Goal: Task Accomplishment & Management: Manage account settings

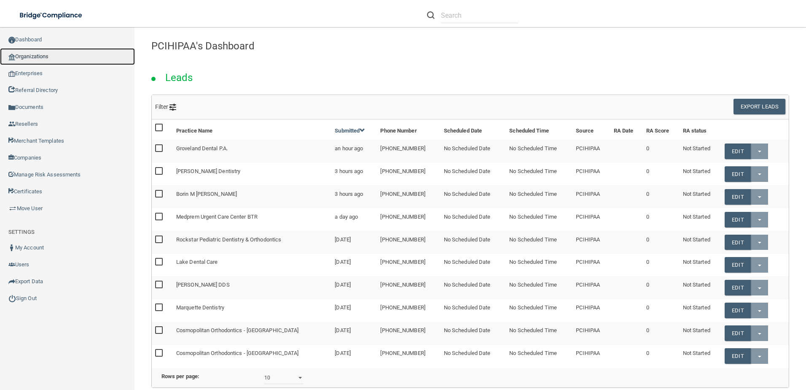
click at [49, 63] on link "Organizations" at bounding box center [67, 56] width 135 height 17
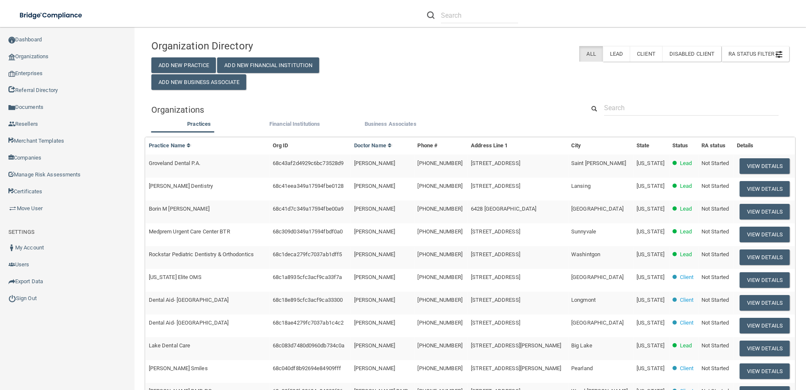
click at [672, 116] on div "Organizations" at bounding box center [470, 109] width 651 height 19
click at [672, 114] on input "text" at bounding box center [691, 108] width 175 height 16
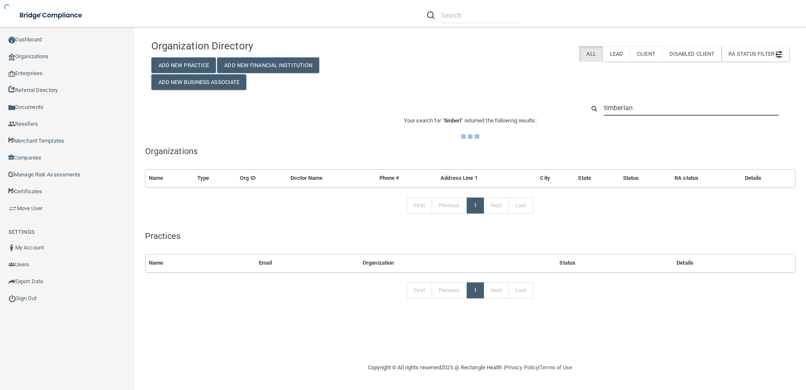
type input "timberlane"
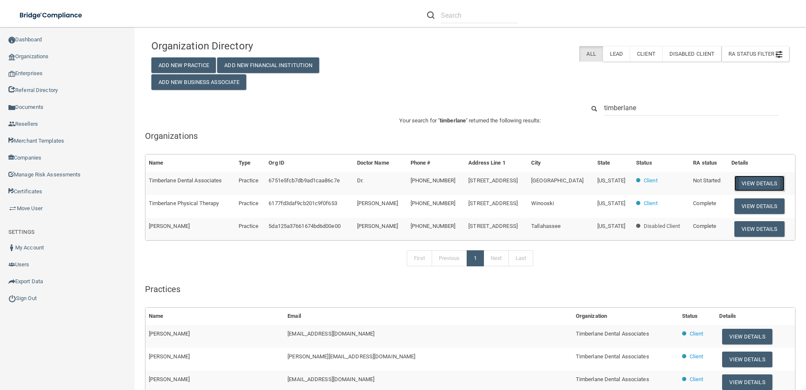
click at [745, 180] on button "View Details" at bounding box center [759, 183] width 50 height 16
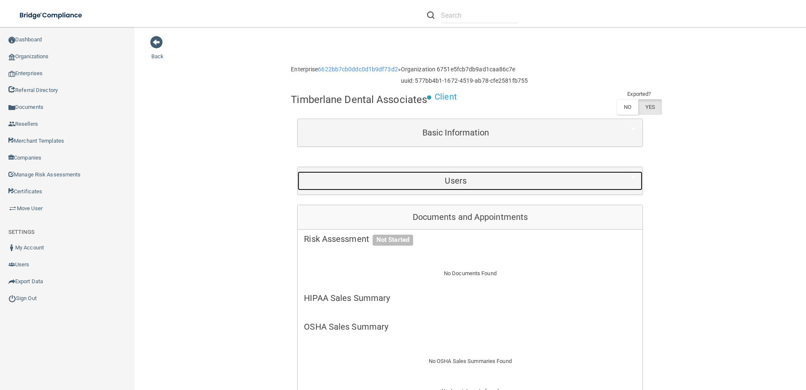
click at [478, 187] on div "Users" at bounding box center [456, 180] width 316 height 19
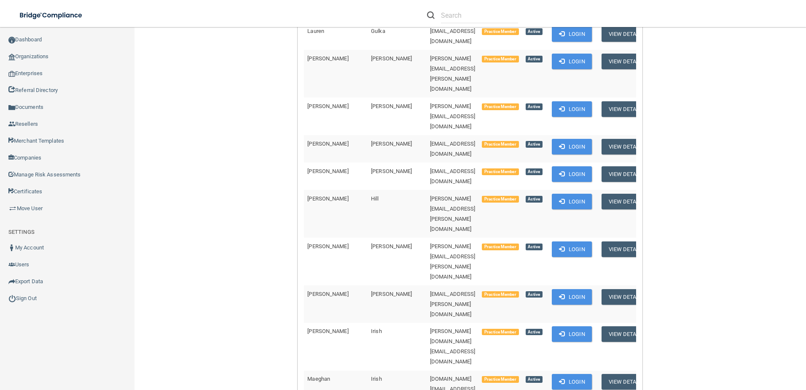
scroll to position [1644, 0]
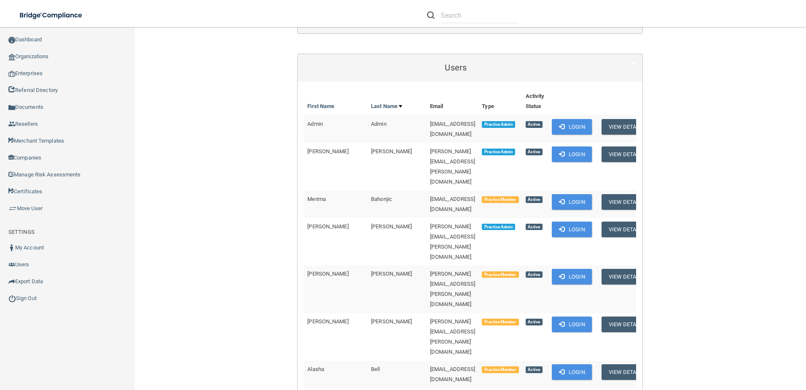
scroll to position [0, 0]
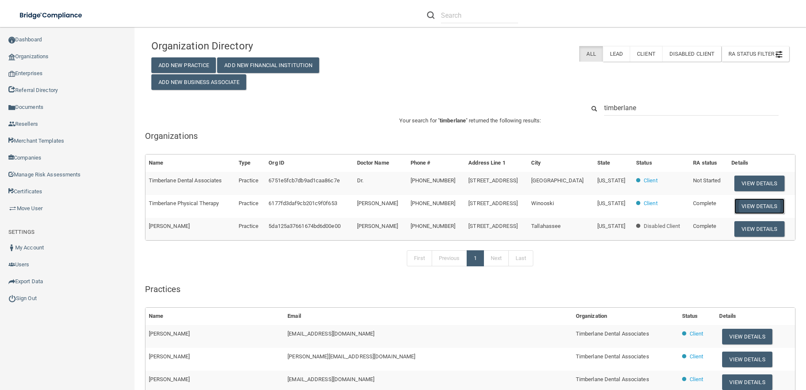
click at [754, 207] on button "View Details" at bounding box center [759, 206] width 50 height 16
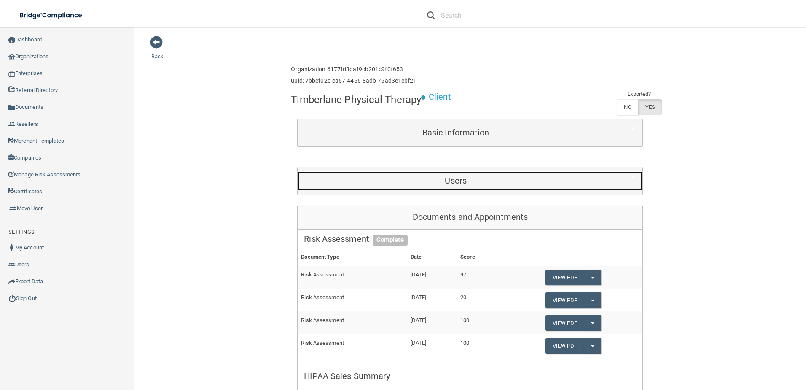
click at [426, 171] on div "Users" at bounding box center [456, 180] width 316 height 19
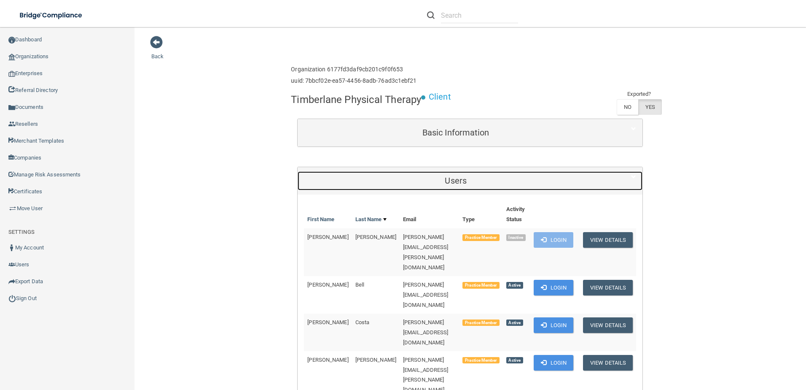
click at [419, 174] on div "Users" at bounding box center [456, 180] width 316 height 19
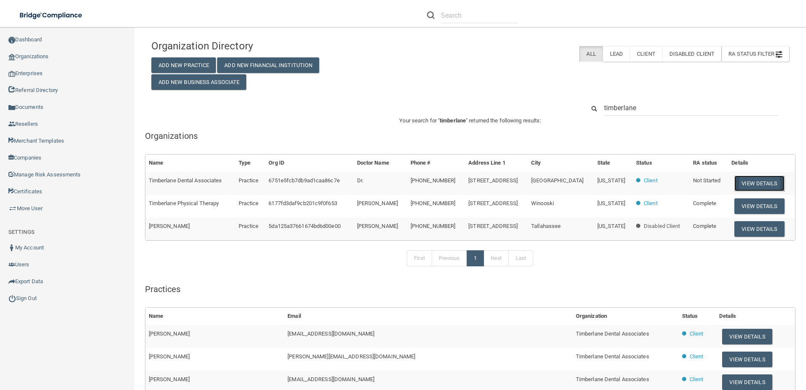
click at [751, 183] on button "View Details" at bounding box center [759, 183] width 50 height 16
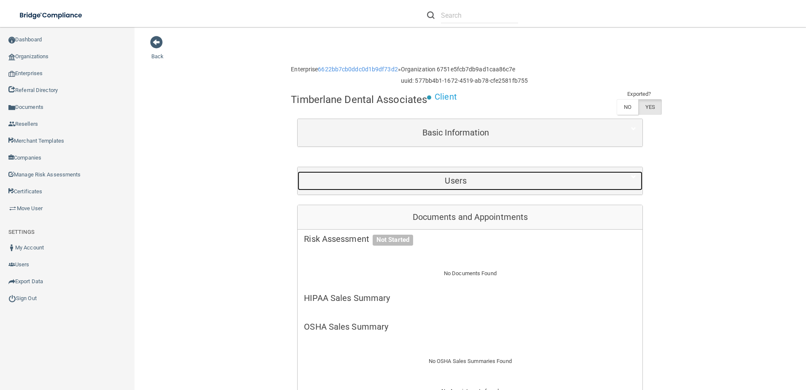
click at [444, 182] on h5 "Users" at bounding box center [456, 180] width 304 height 9
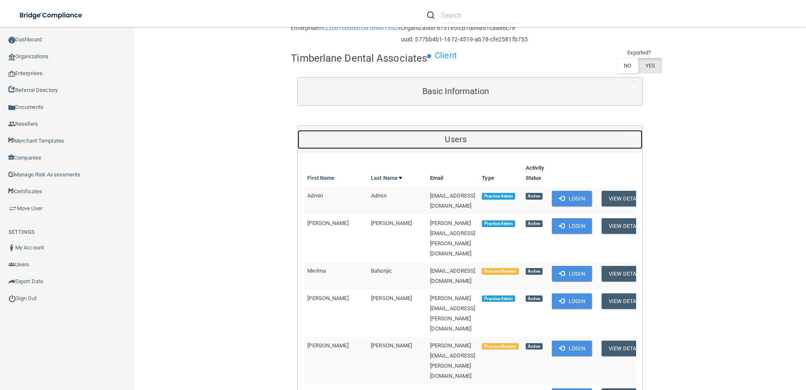
scroll to position [126, 0]
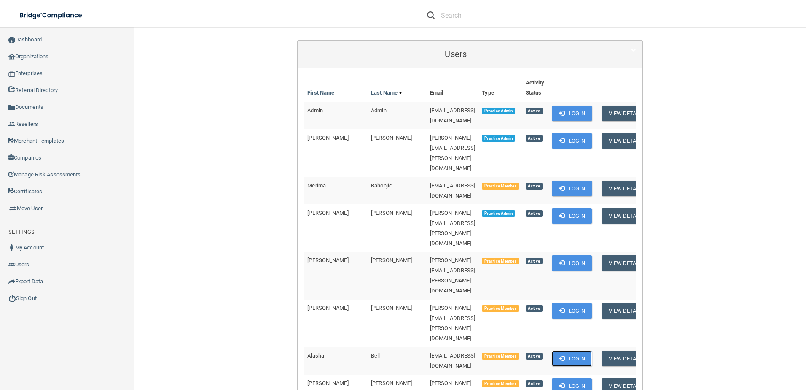
click at [574, 350] on button "Login" at bounding box center [572, 358] width 40 height 16
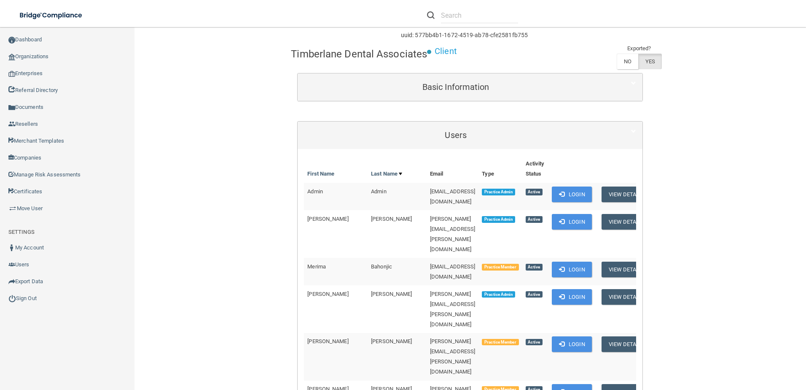
scroll to position [0, 0]
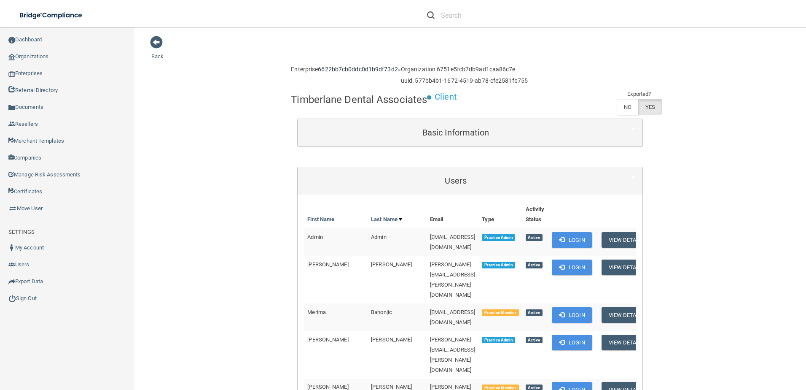
click at [372, 73] on link "6622bb7cb0ddc0d1b9df73d2" at bounding box center [358, 69] width 80 height 7
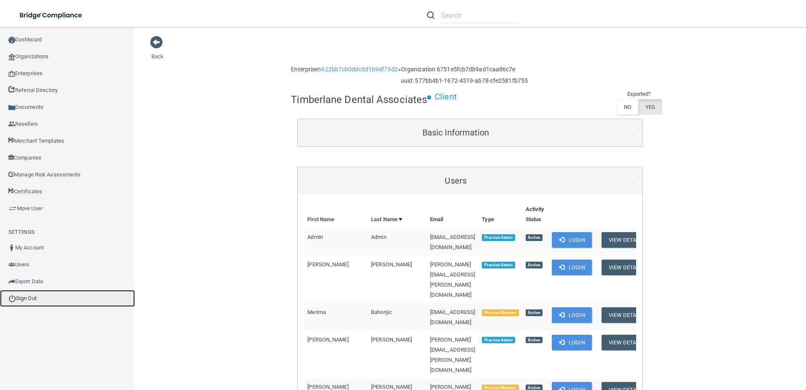
click at [29, 298] on link "Sign Out" at bounding box center [67, 298] width 135 height 17
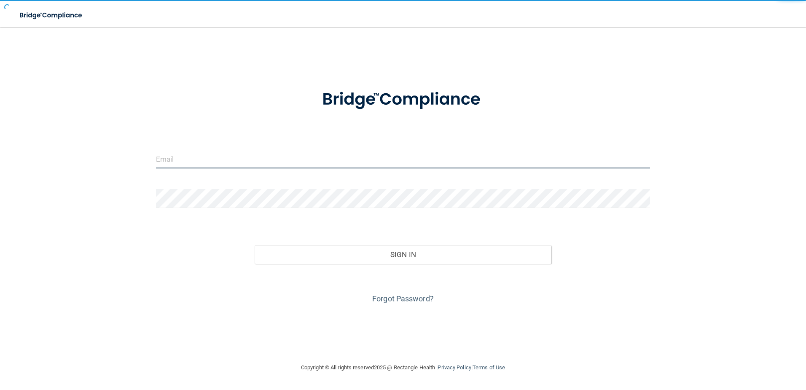
type input "[EMAIL_ADDRESS][DOMAIN_NAME]"
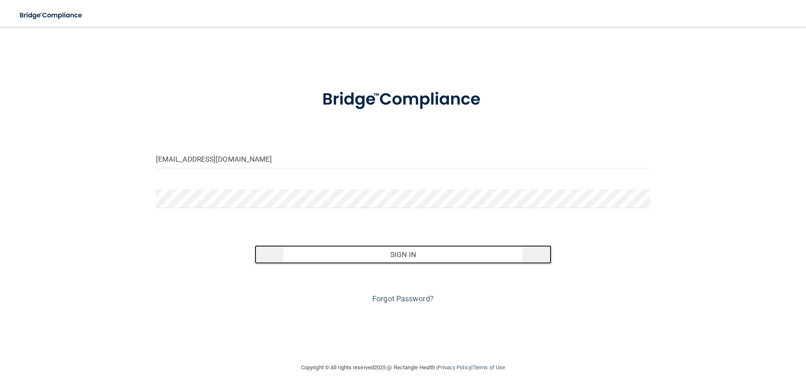
click at [427, 255] on button "Sign In" at bounding box center [403, 254] width 297 height 19
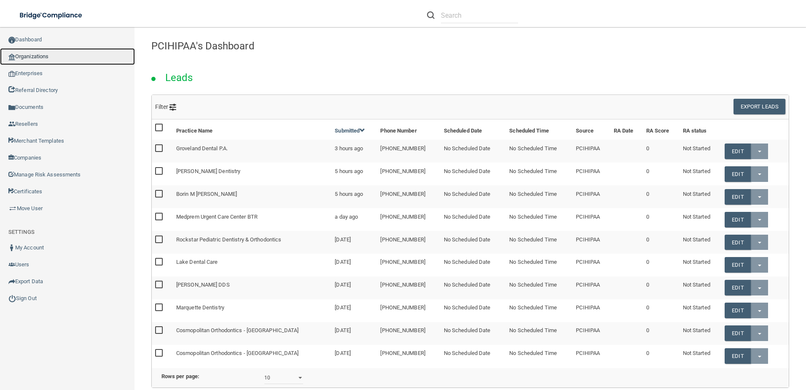
click at [37, 55] on link "Organizations" at bounding box center [67, 56] width 135 height 17
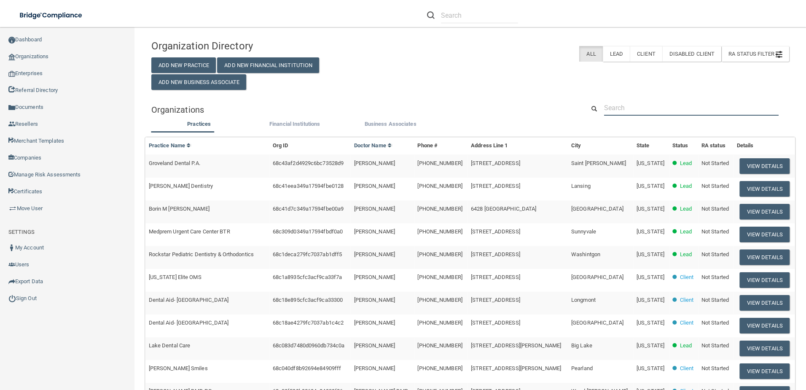
click at [696, 100] on input "text" at bounding box center [691, 108] width 175 height 16
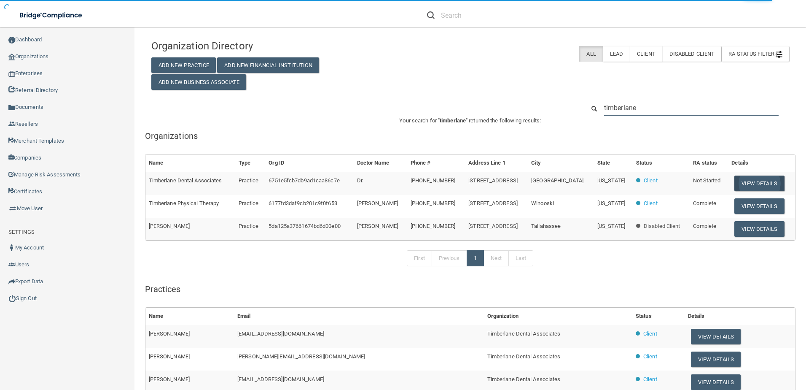
type input "timberlane"
click at [748, 180] on button "View Details" at bounding box center [759, 183] width 50 height 16
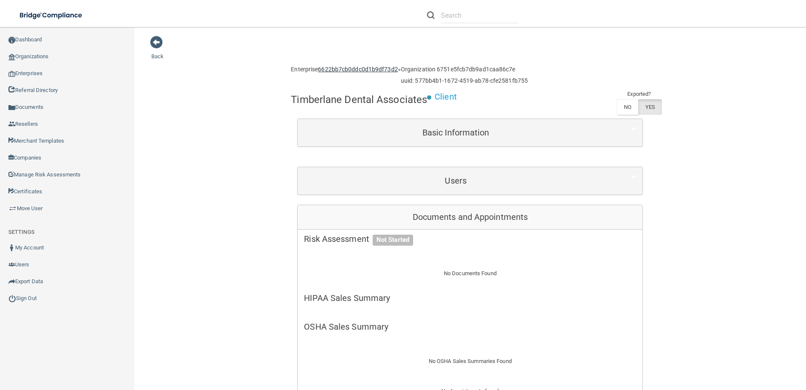
click at [352, 67] on link "6622bb7cb0ddc0d1b9df73d2" at bounding box center [358, 69] width 80 height 7
click at [36, 61] on link "Organizations" at bounding box center [67, 56] width 135 height 17
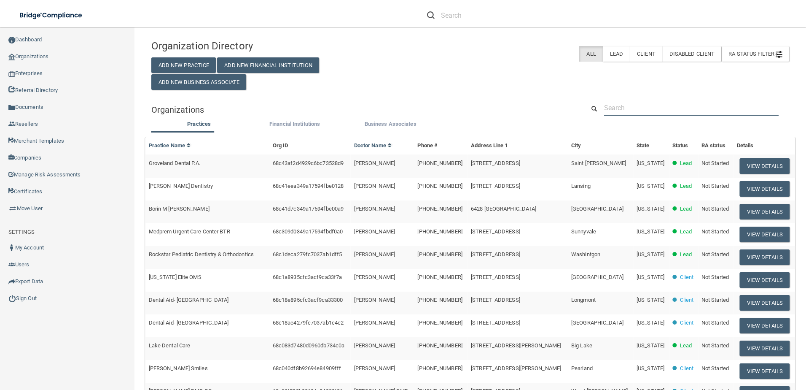
click at [687, 113] on input "text" at bounding box center [691, 108] width 175 height 16
paste input "[EMAIL_ADDRESS][DOMAIN_NAME]>"
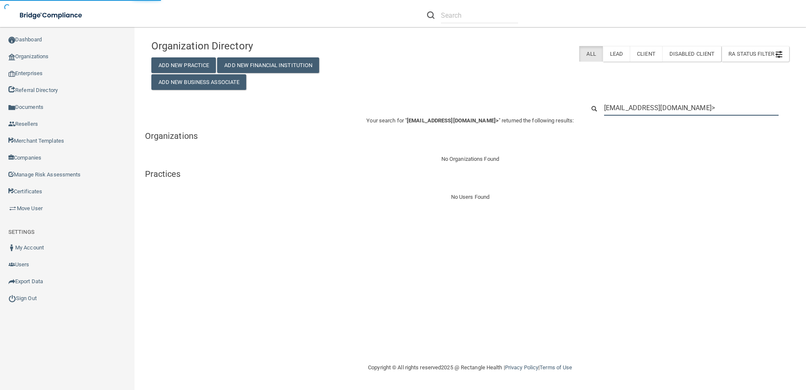
type input "[EMAIL_ADDRESS][DOMAIN_NAME]"
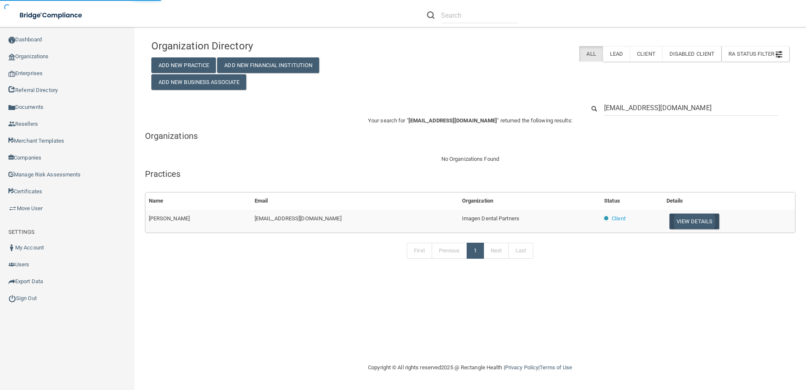
type input "[EMAIL_ADDRESS][DOMAIN_NAME]"
click at [703, 215] on button "View Details" at bounding box center [694, 221] width 50 height 16
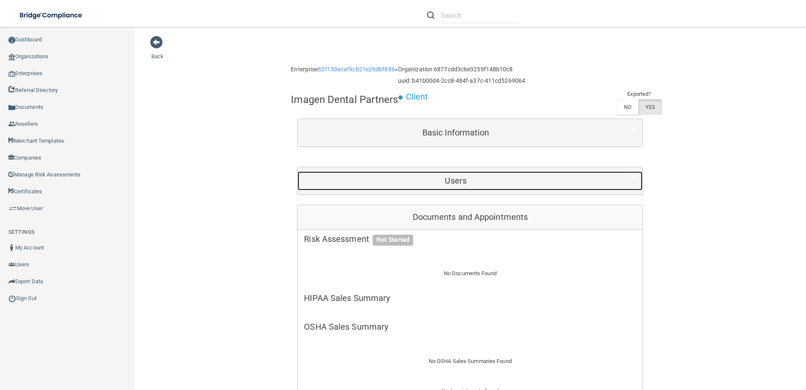
click at [500, 188] on div "Users" at bounding box center [456, 180] width 316 height 19
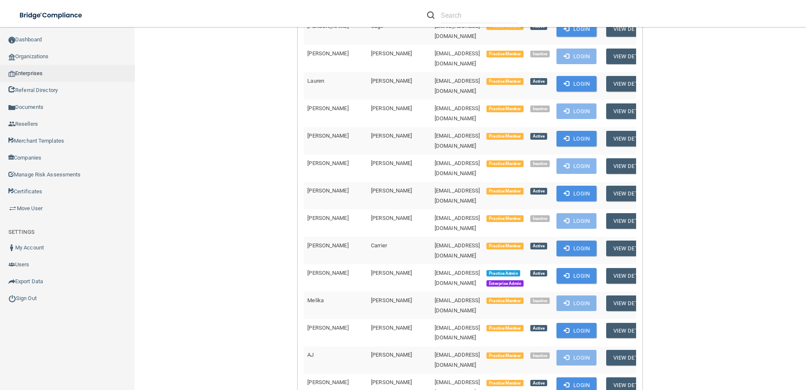
scroll to position [717, 0]
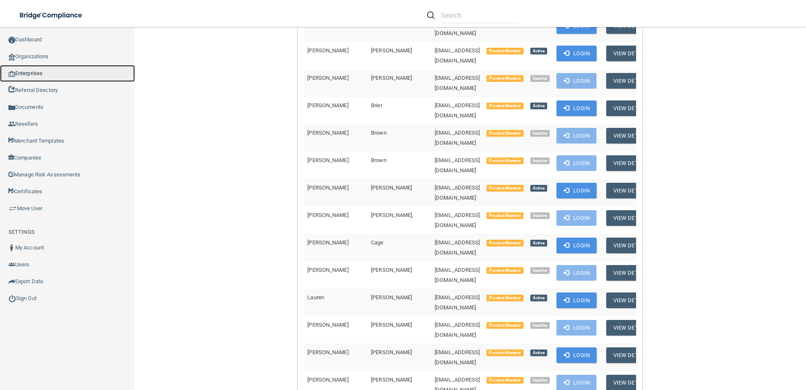
click at [43, 76] on link "Enterprises" at bounding box center [67, 73] width 135 height 17
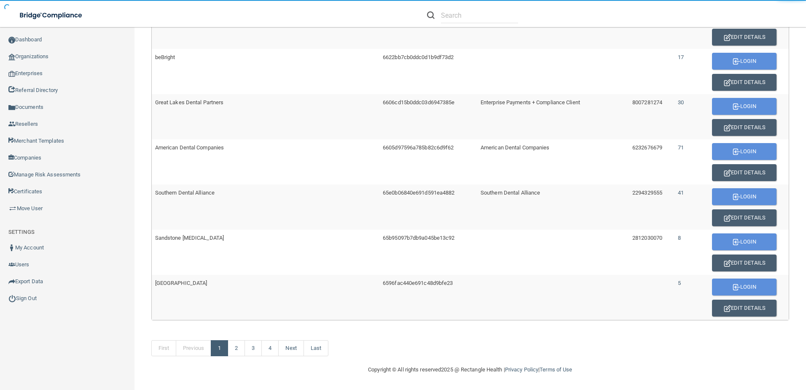
scroll to position [473, 0]
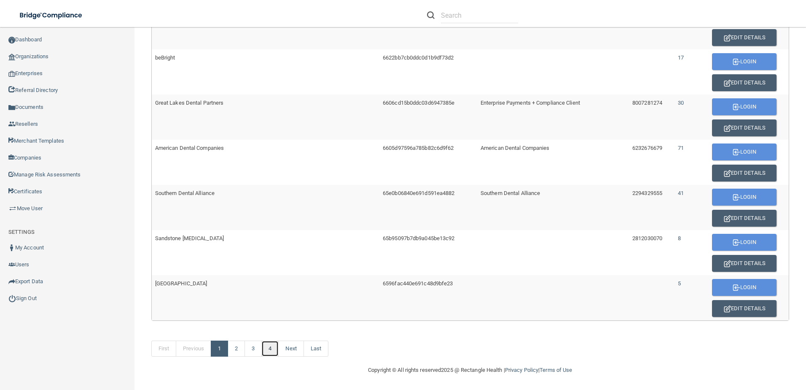
click at [275, 350] on link "4" at bounding box center [269, 348] width 17 height 16
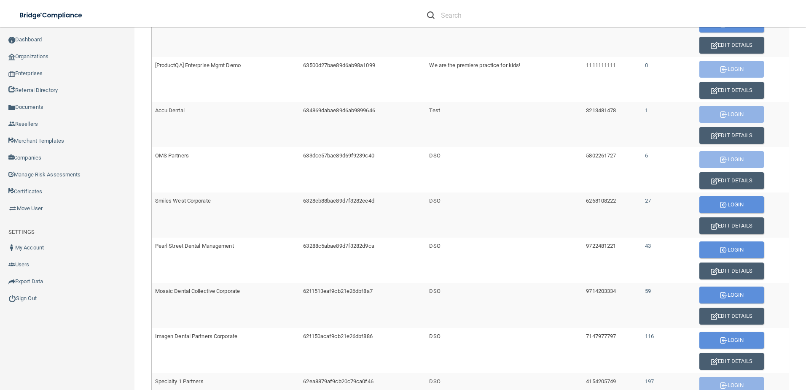
scroll to position [253, 0]
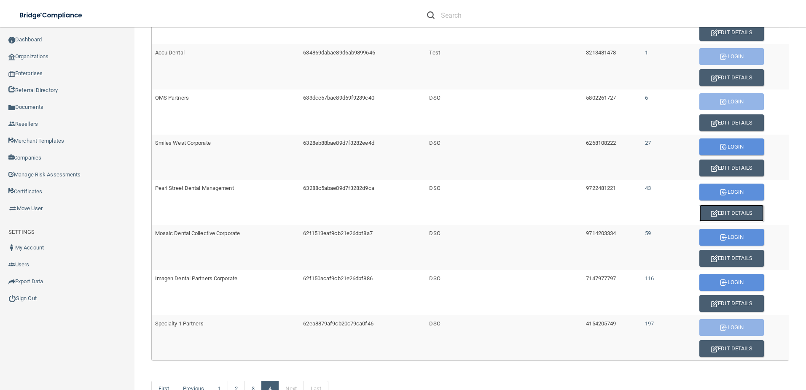
click at [727, 210] on button "Edit Details" at bounding box center [731, 212] width 65 height 17
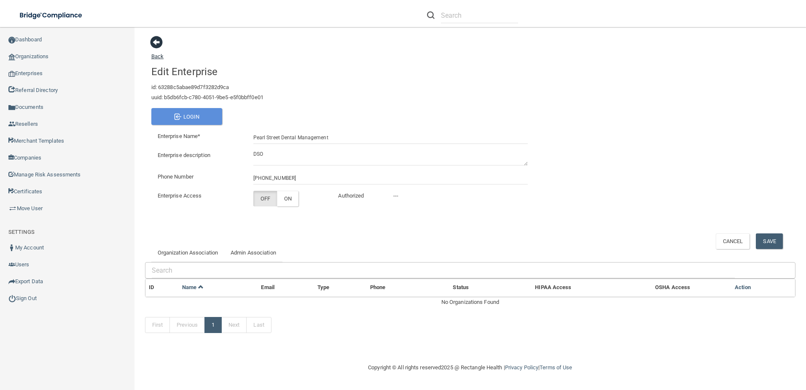
click at [153, 42] on span at bounding box center [156, 42] width 13 height 13
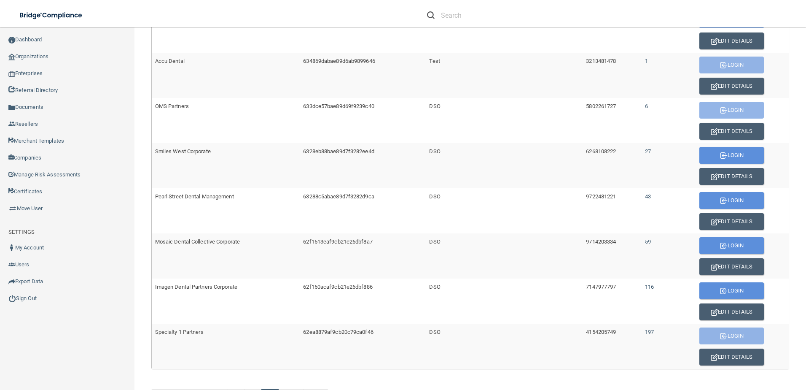
scroll to position [293, 0]
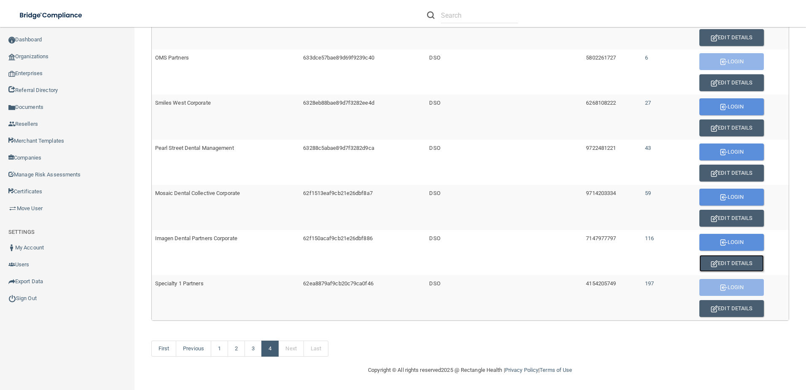
click at [733, 261] on button "Edit Details" at bounding box center [731, 263] width 65 height 17
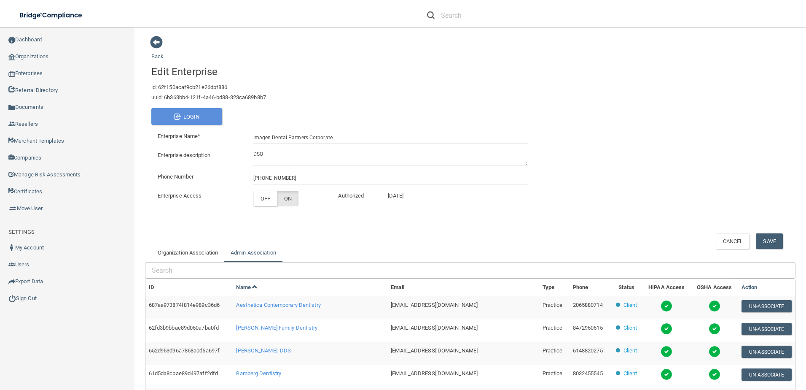
click at [247, 259] on link "Admin Association" at bounding box center [253, 252] width 58 height 19
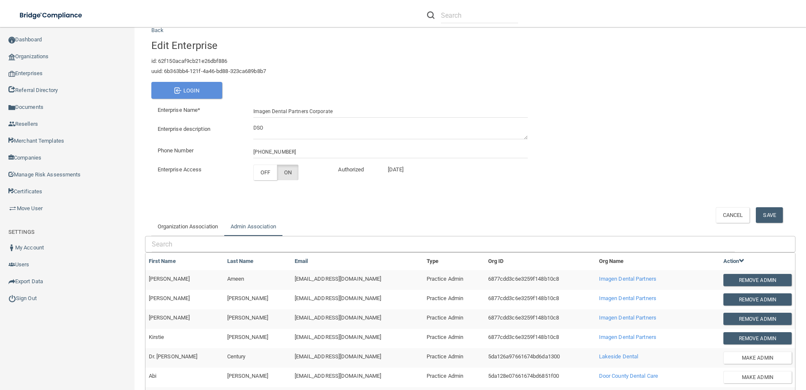
scroll to position [126, 0]
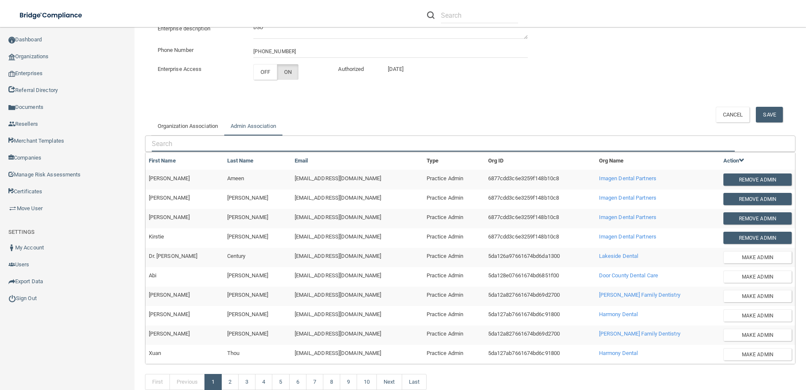
click at [196, 145] on input "text" at bounding box center [443, 144] width 583 height 16
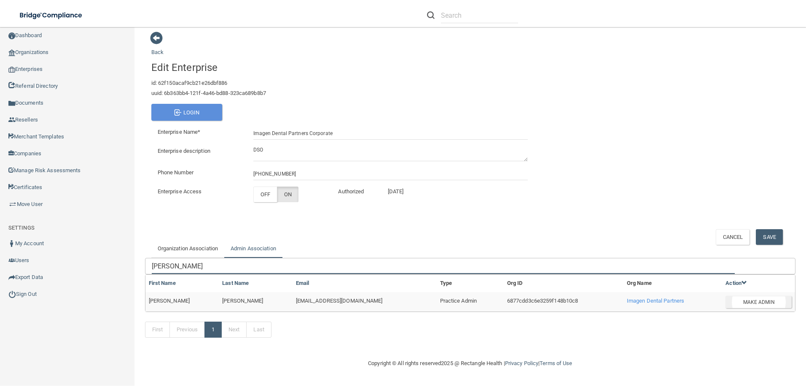
type input "[PERSON_NAME]"
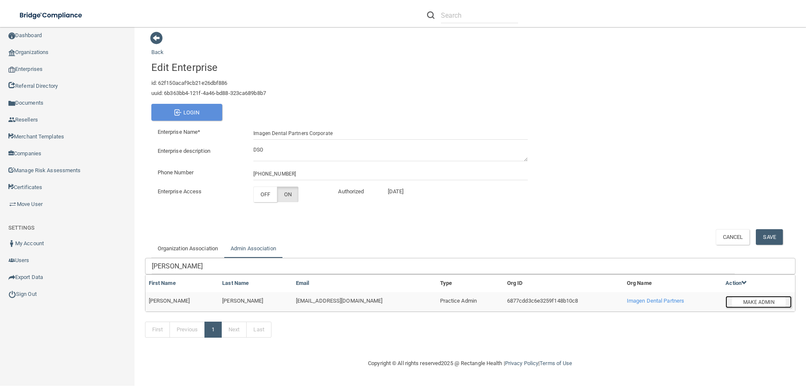
click at [756, 297] on button "Make Admin" at bounding box center [759, 302] width 66 height 12
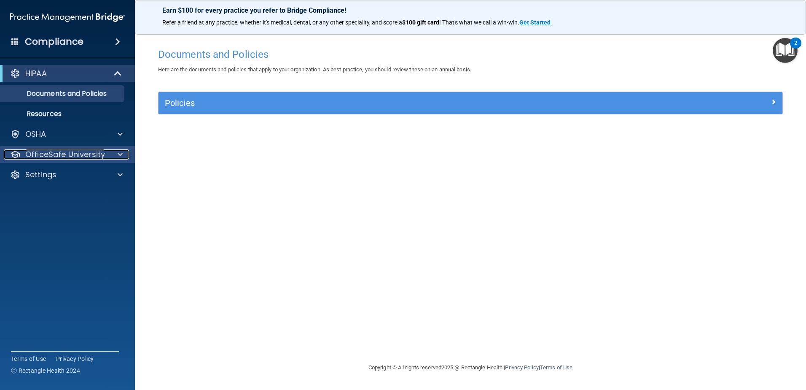
click at [116, 155] on div at bounding box center [118, 154] width 21 height 10
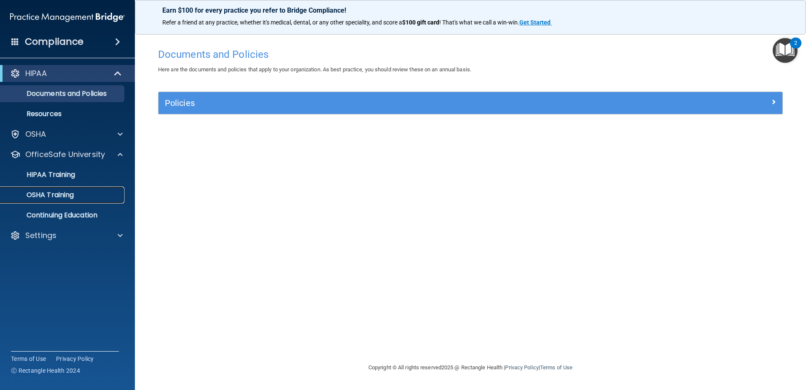
click at [74, 192] on p "OSHA Training" at bounding box center [39, 195] width 68 height 8
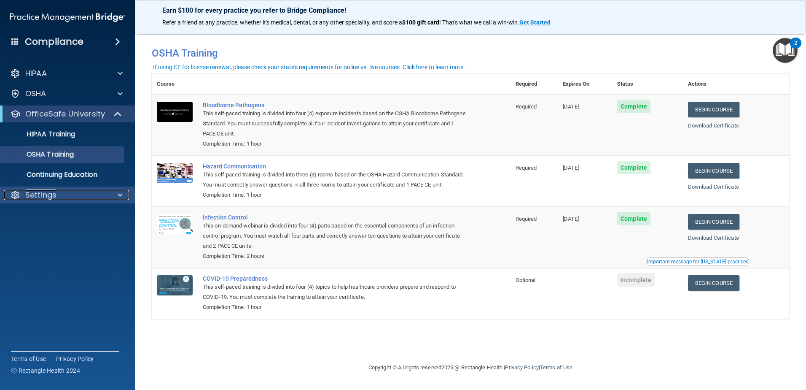
click at [99, 196] on div "Settings" at bounding box center [56, 195] width 105 height 10
click at [64, 218] on p "My Account" at bounding box center [62, 215] width 115 height 8
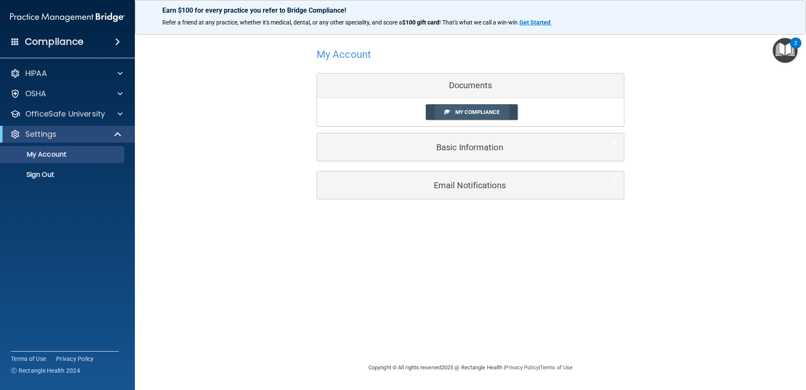
click at [457, 114] on span "My Compliance" at bounding box center [477, 112] width 44 height 6
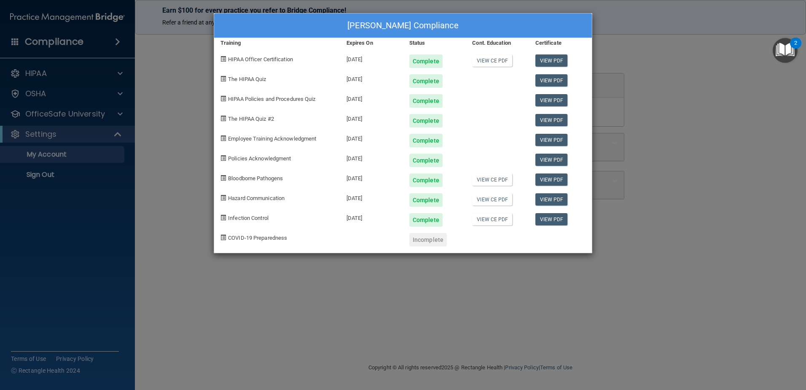
click at [186, 87] on div "Alasha Bell's Compliance Training Expires On Status Cont. Education Certificate…" at bounding box center [403, 195] width 806 height 390
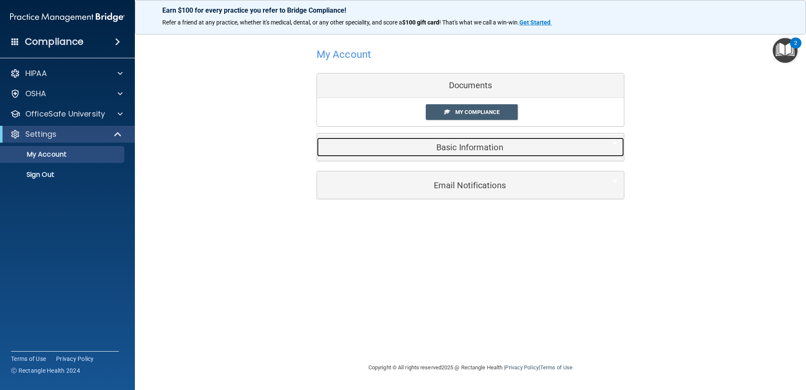
click at [470, 148] on h5 "Basic Information" at bounding box center [457, 146] width 269 height 9
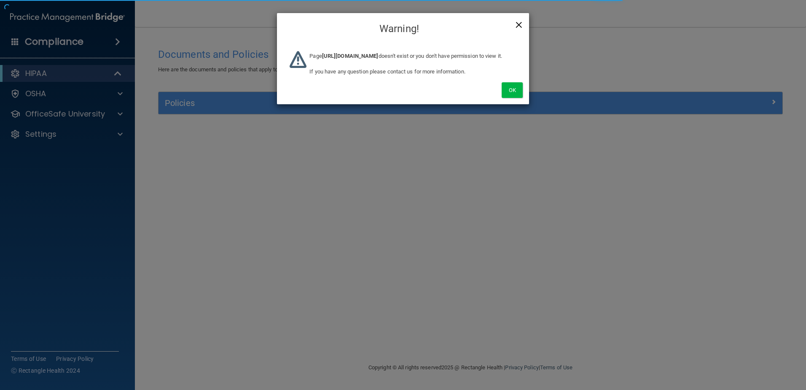
click at [516, 25] on span "×" at bounding box center [519, 23] width 8 height 17
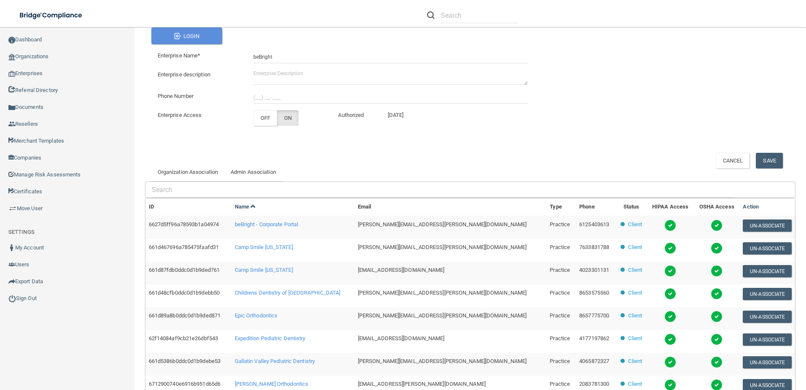
scroll to position [84, 0]
